Goal: Information Seeking & Learning: Learn about a topic

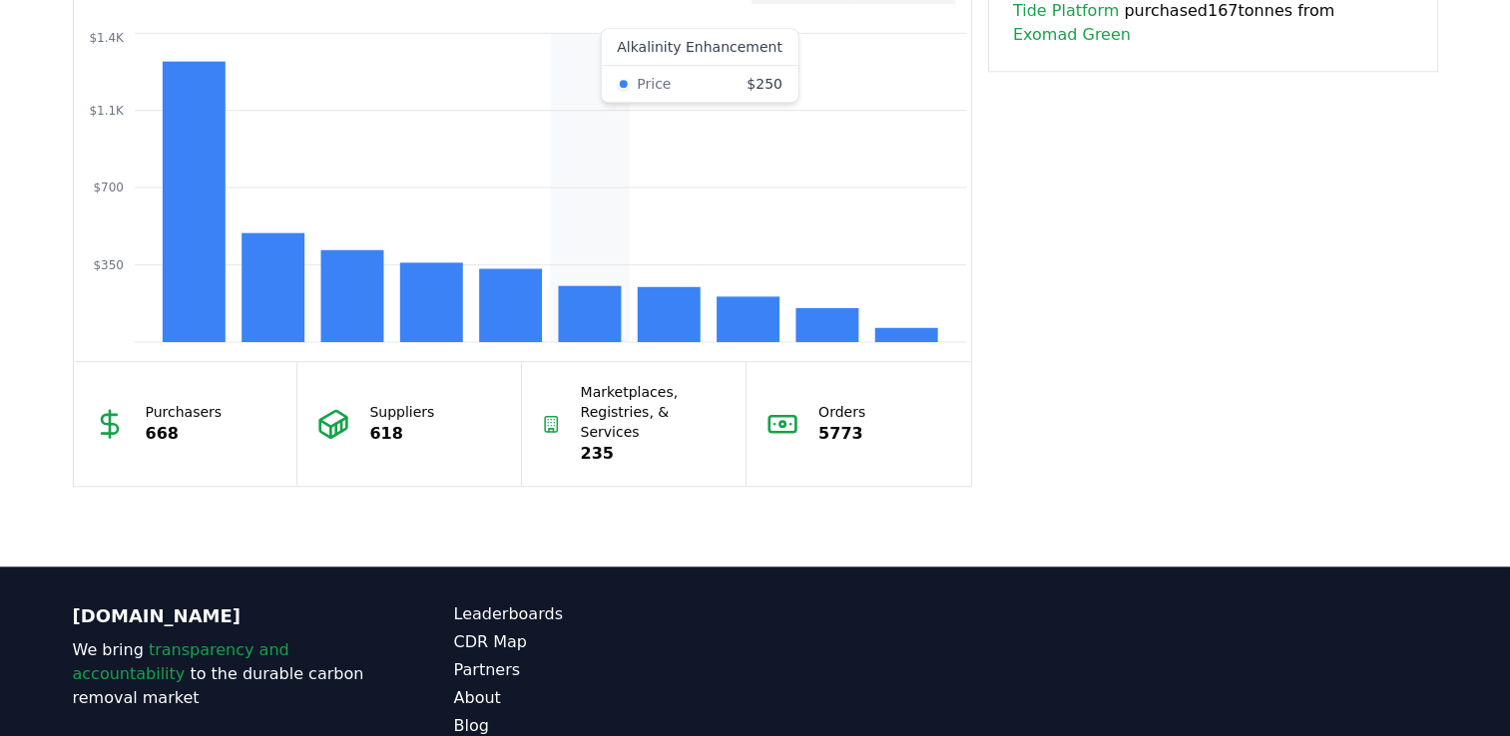
scroll to position [1728, 0]
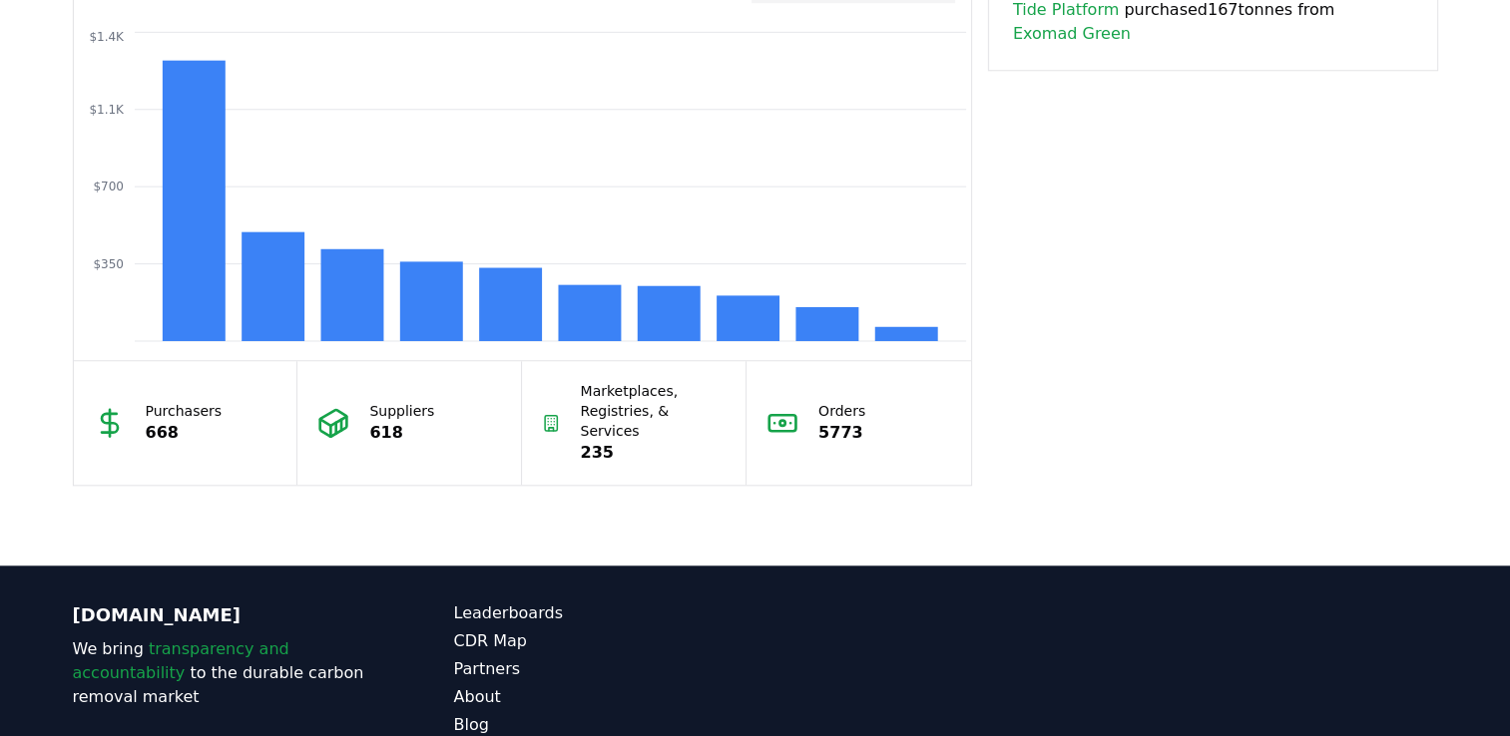
click at [826, 421] on p "5773" at bounding box center [841, 433] width 47 height 24
click at [590, 441] on p "235" at bounding box center [654, 453] width 146 height 24
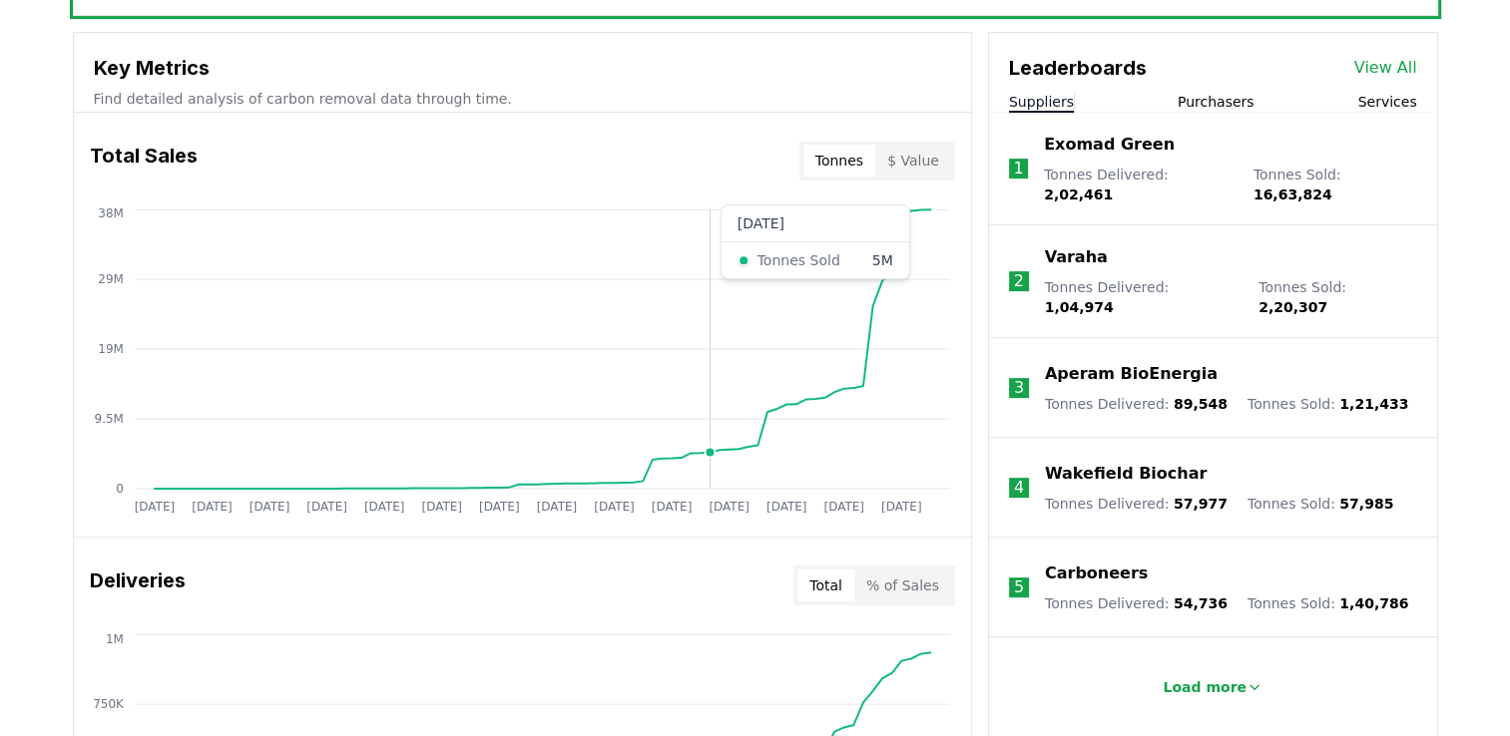
scroll to position [698, 0]
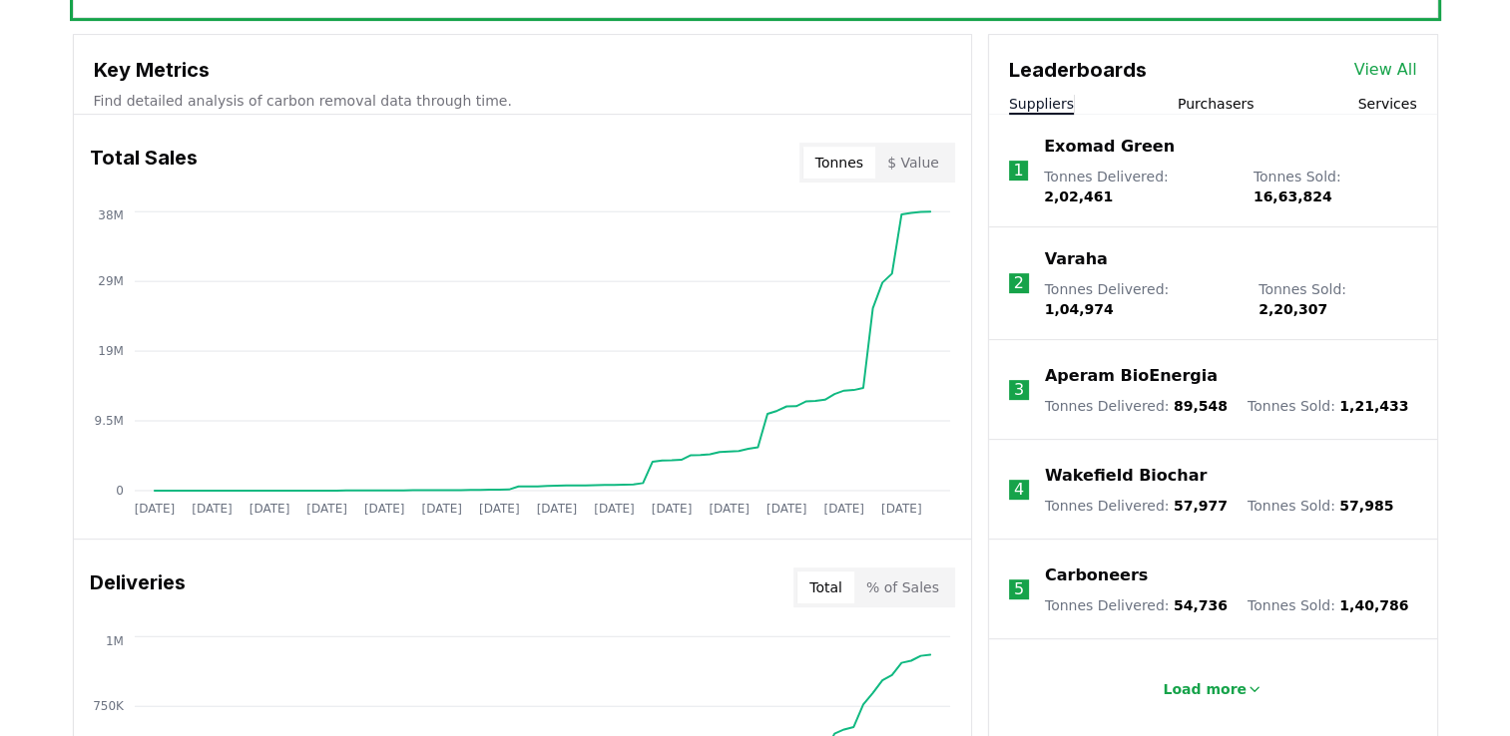
click at [1405, 67] on link "View All" at bounding box center [1385, 70] width 63 height 24
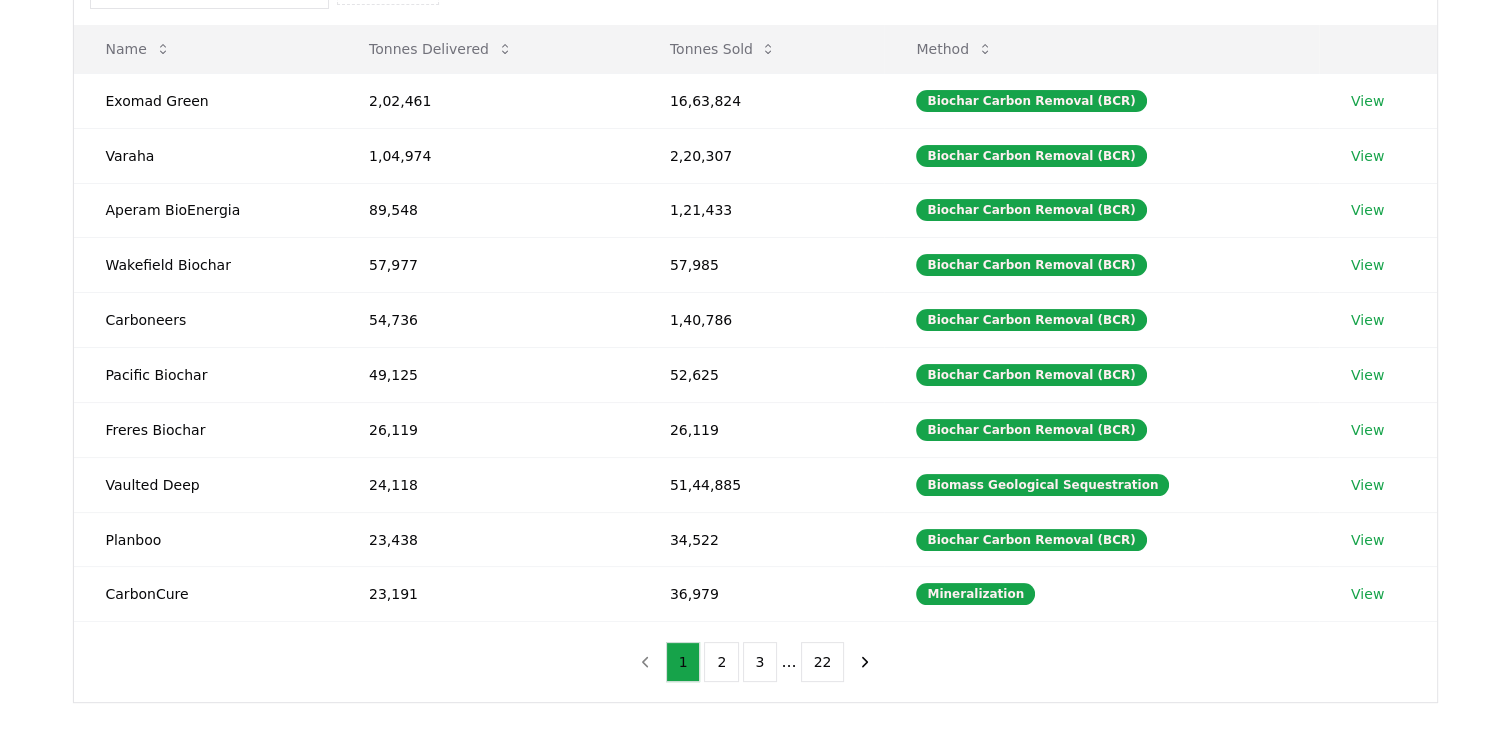
scroll to position [275, 0]
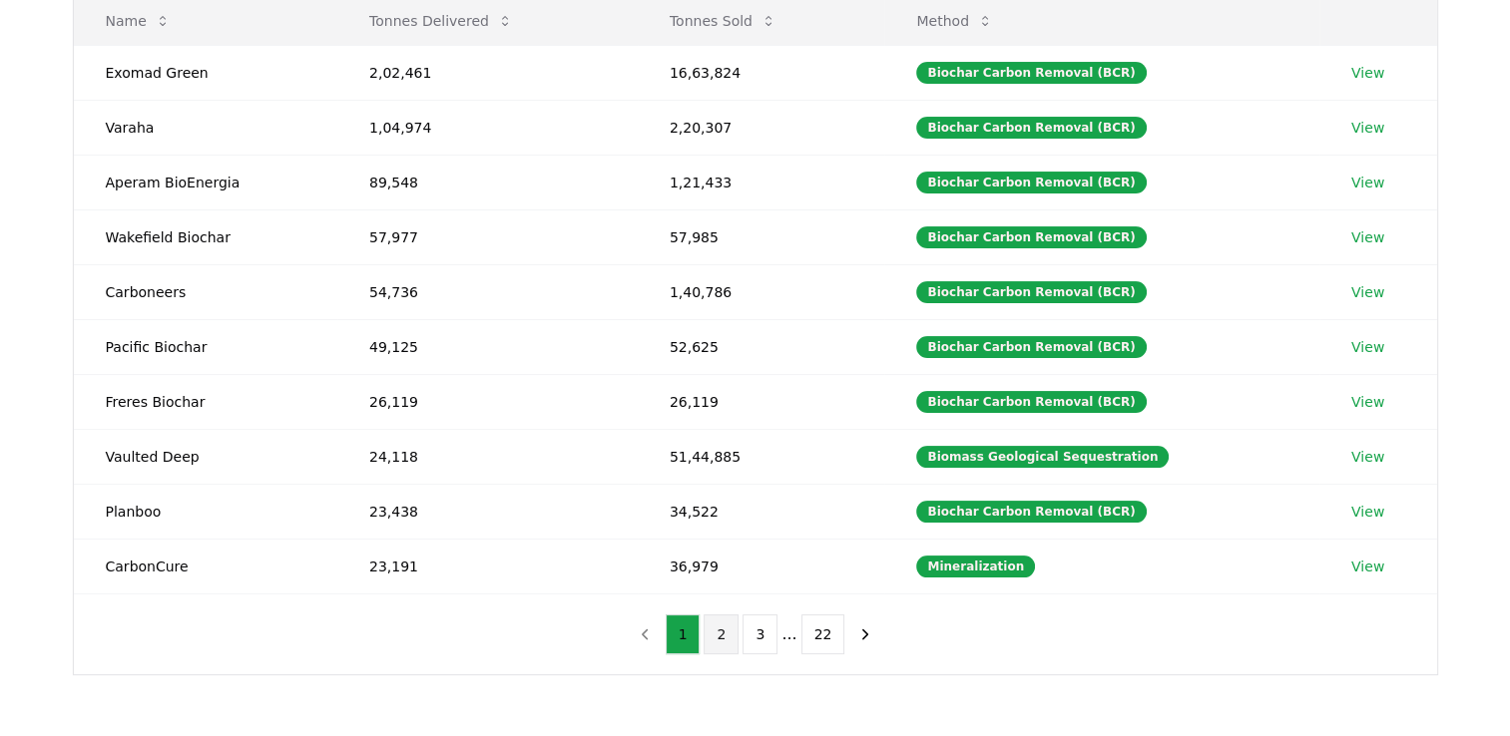
click at [717, 625] on button "2" at bounding box center [720, 635] width 35 height 40
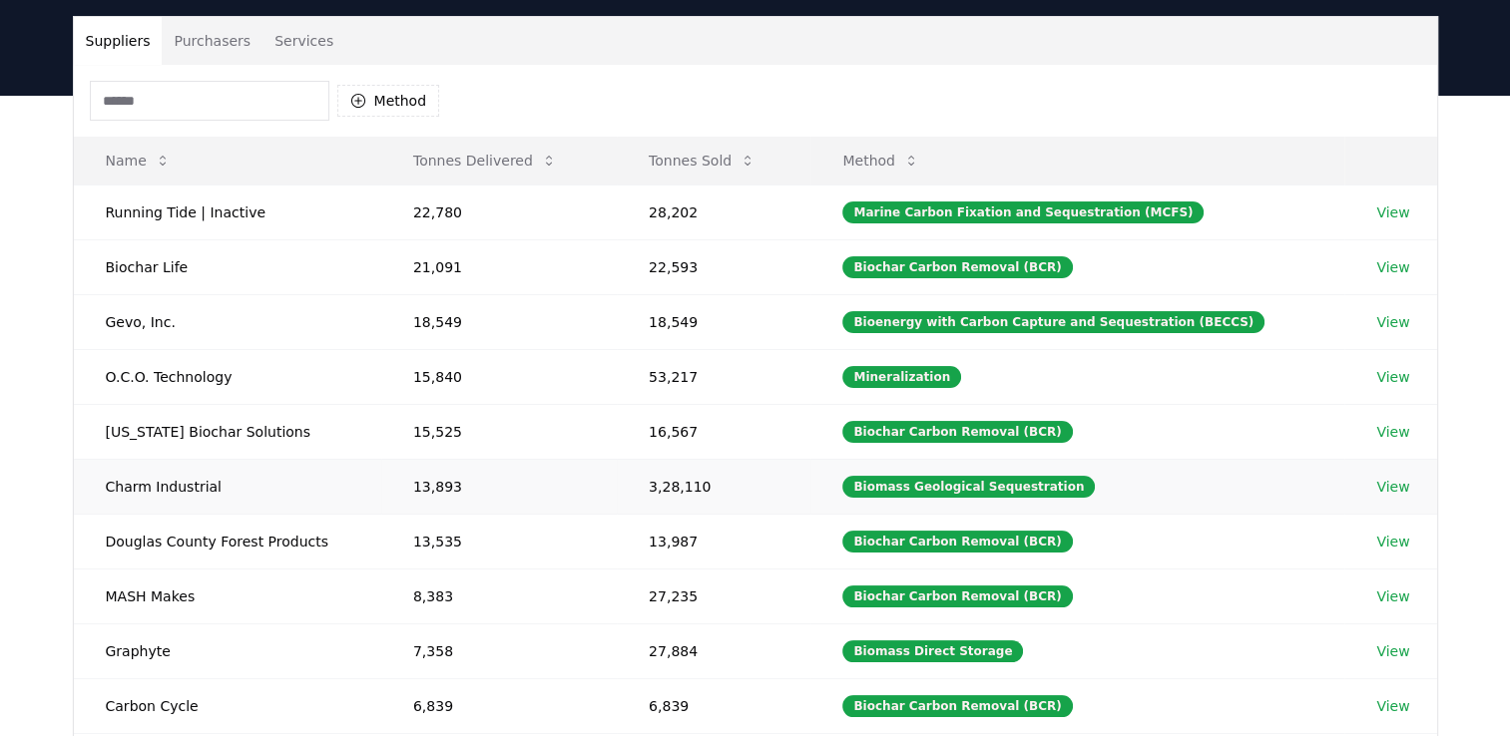
scroll to position [0, 0]
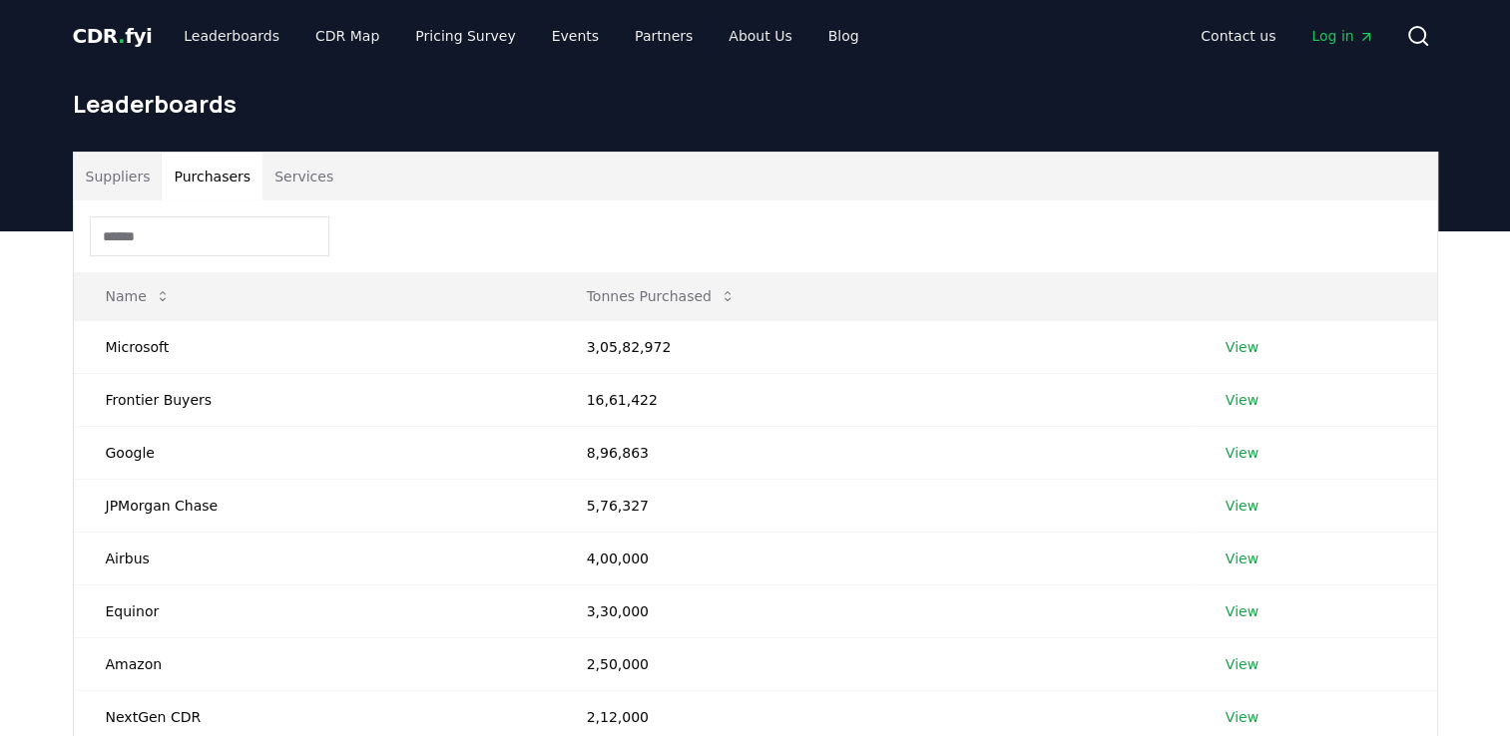
click at [226, 163] on button "Purchasers" at bounding box center [212, 177] width 101 height 48
click at [0, 387] on div "Suppliers Purchasers Services Name Tonnes Purchased Microsoft 3,05,82,972 View …" at bounding box center [755, 620] width 1510 height 779
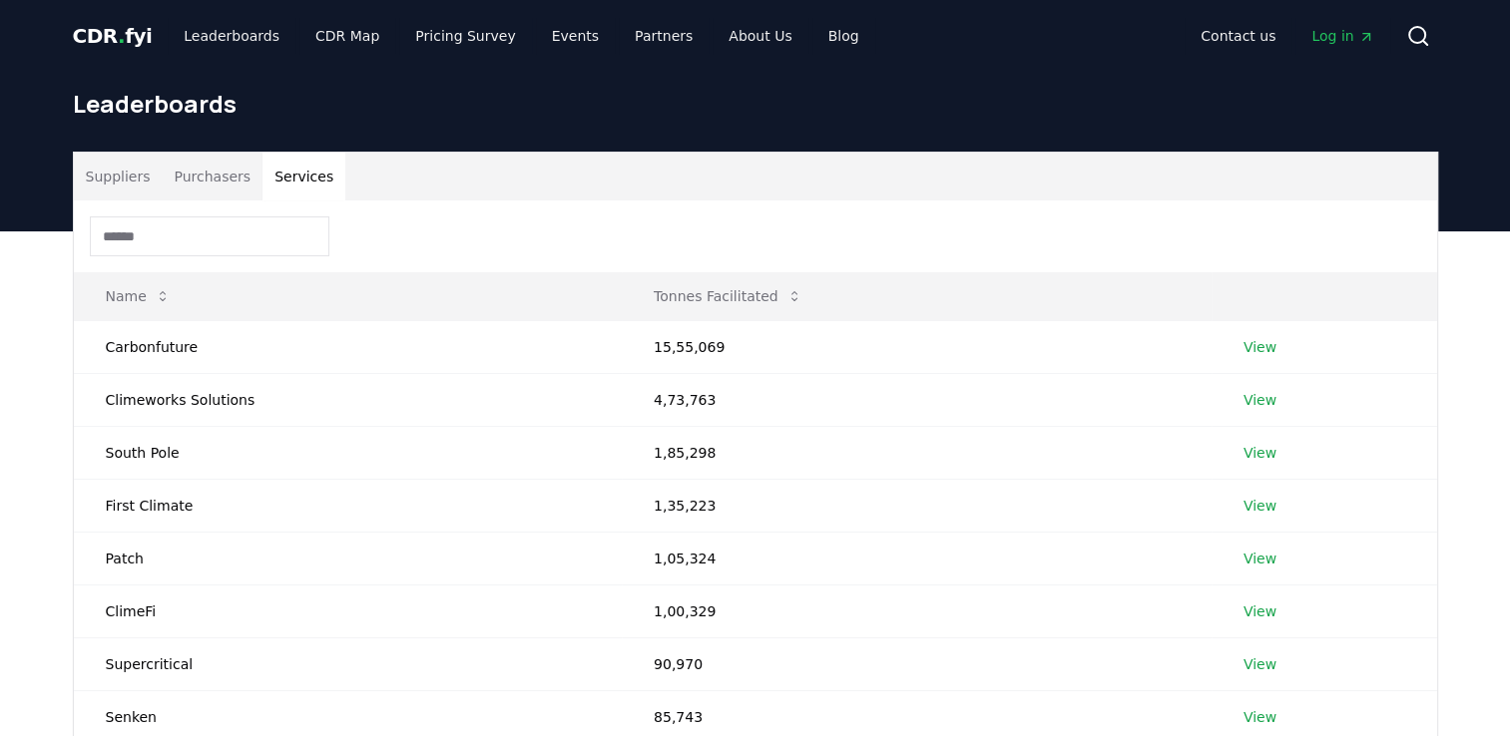
click at [262, 157] on button "Services" at bounding box center [303, 177] width 83 height 48
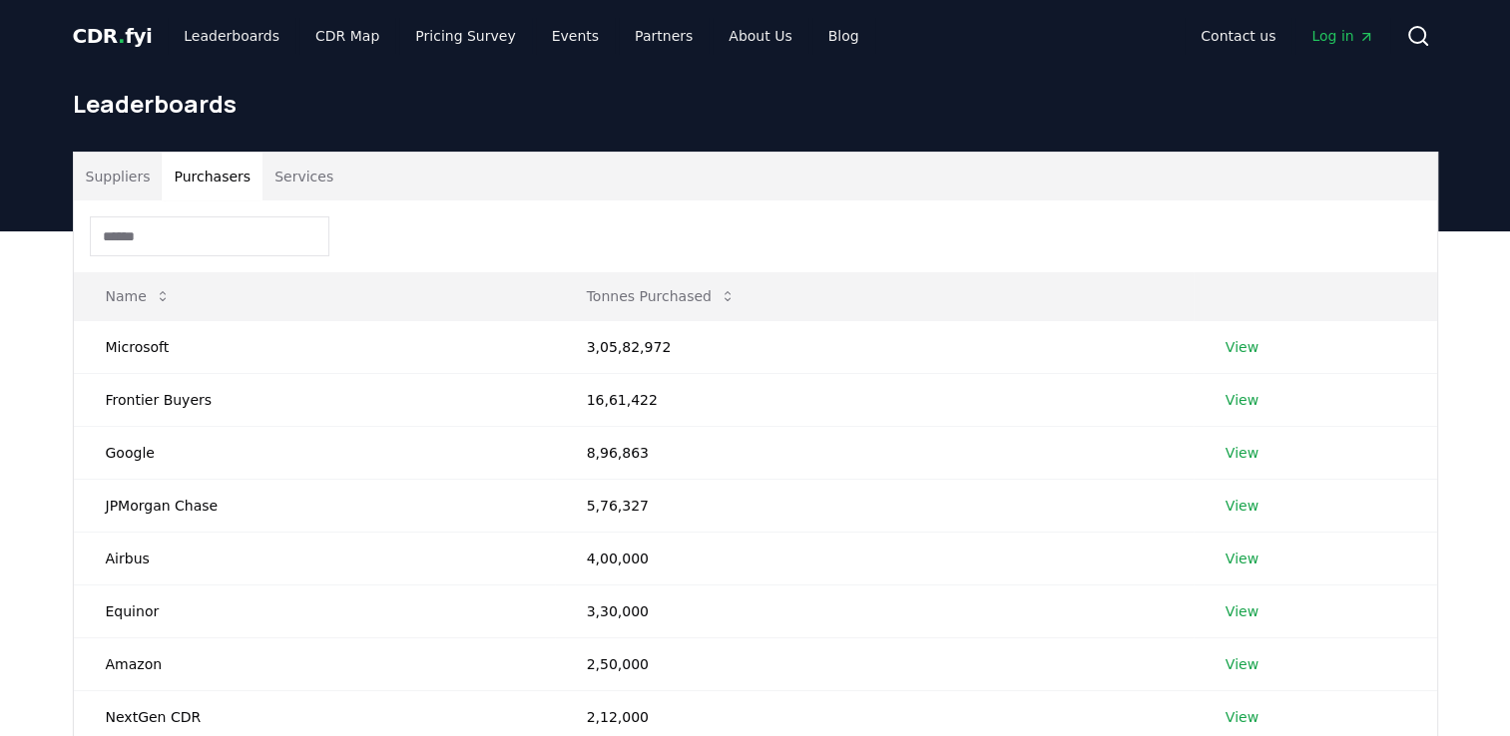
click at [186, 177] on button "Purchasers" at bounding box center [212, 177] width 101 height 48
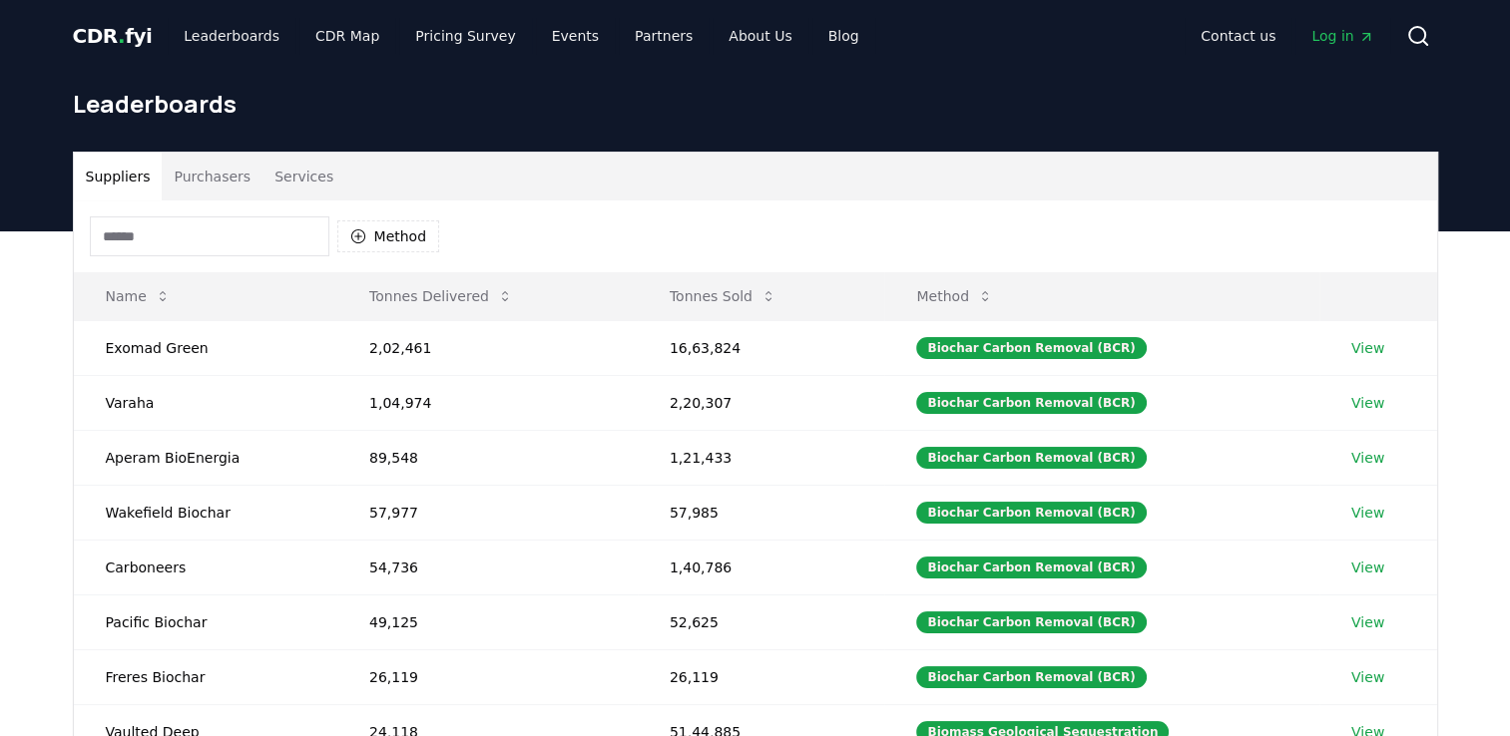
click at [127, 185] on button "Suppliers" at bounding box center [118, 177] width 89 height 48
click at [124, 35] on span "CDR . fyi" at bounding box center [113, 36] width 80 height 24
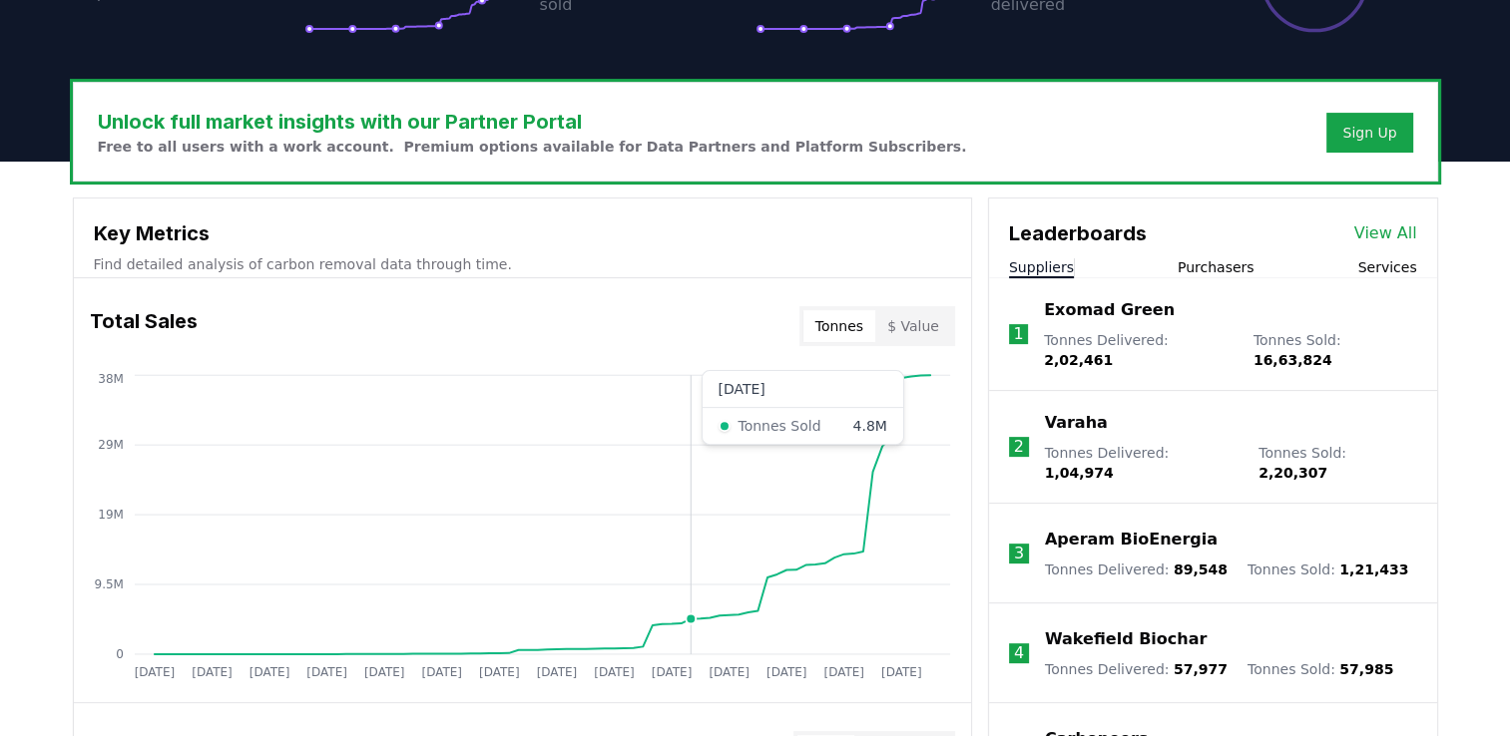
scroll to position [537, 0]
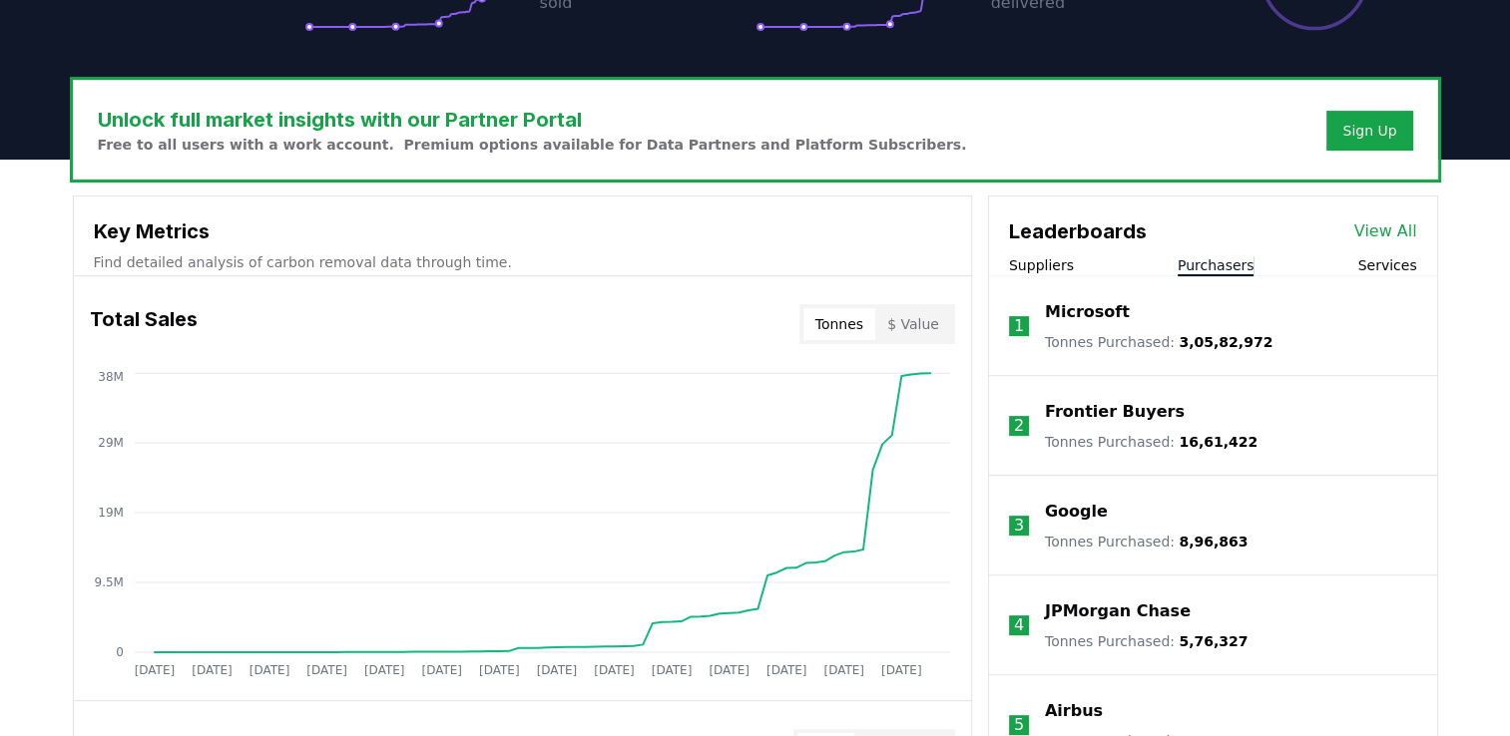
click at [1245, 270] on button "Purchasers" at bounding box center [1215, 265] width 77 height 20
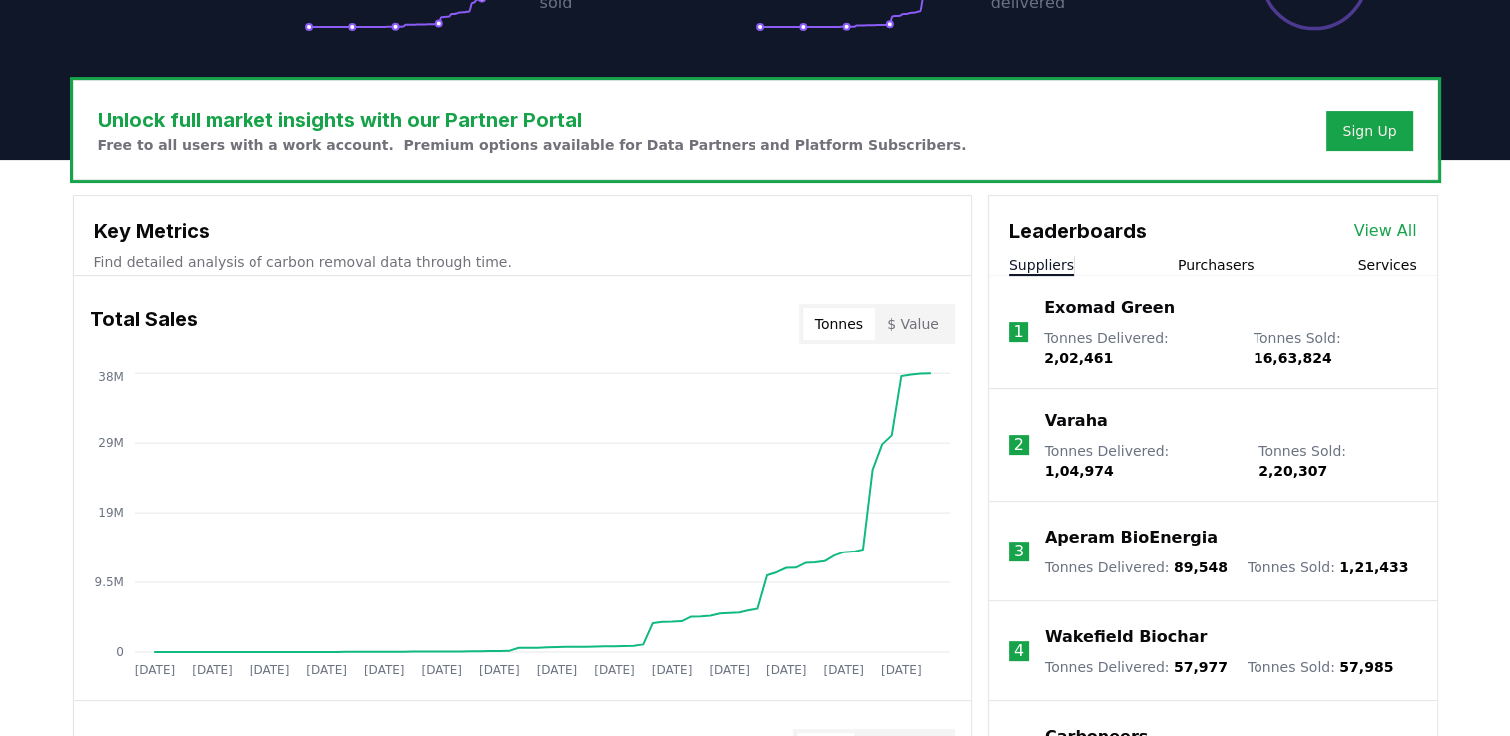
click at [1050, 269] on button "Suppliers" at bounding box center [1041, 265] width 65 height 20
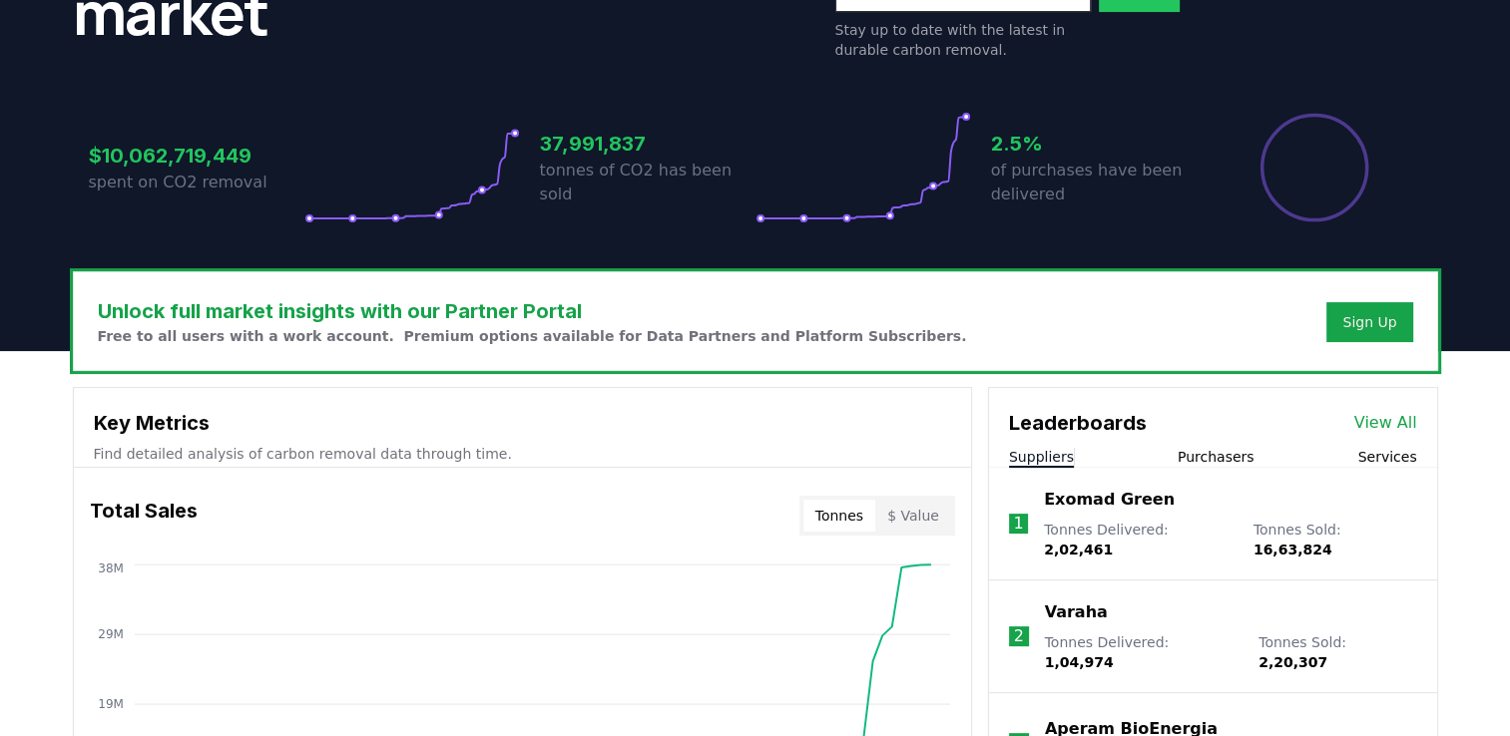
scroll to position [338, 0]
